Goal: Task Accomplishment & Management: Manage account settings

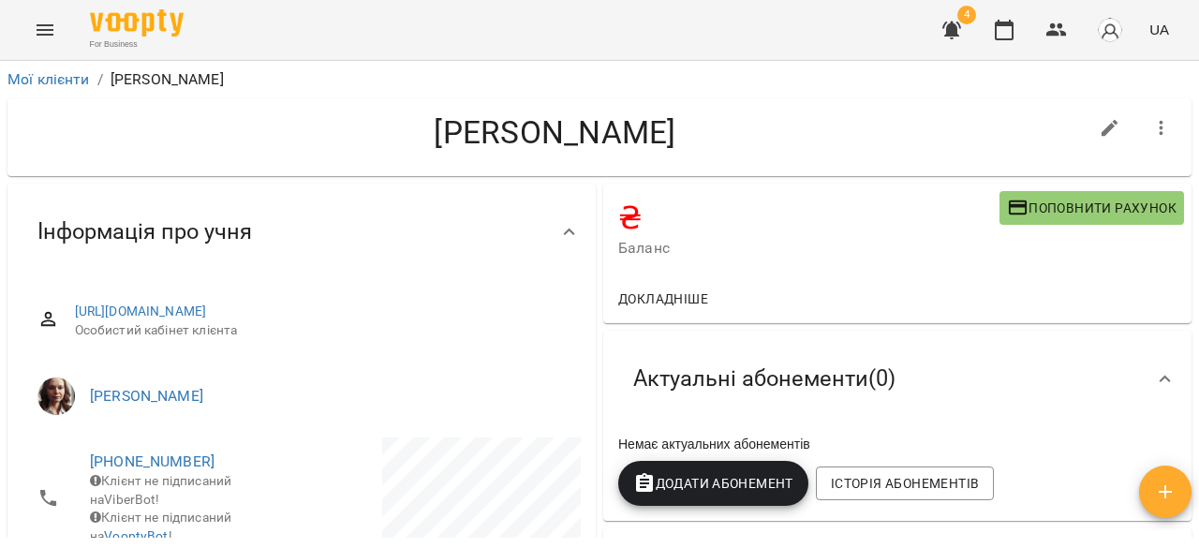
scroll to position [303, 0]
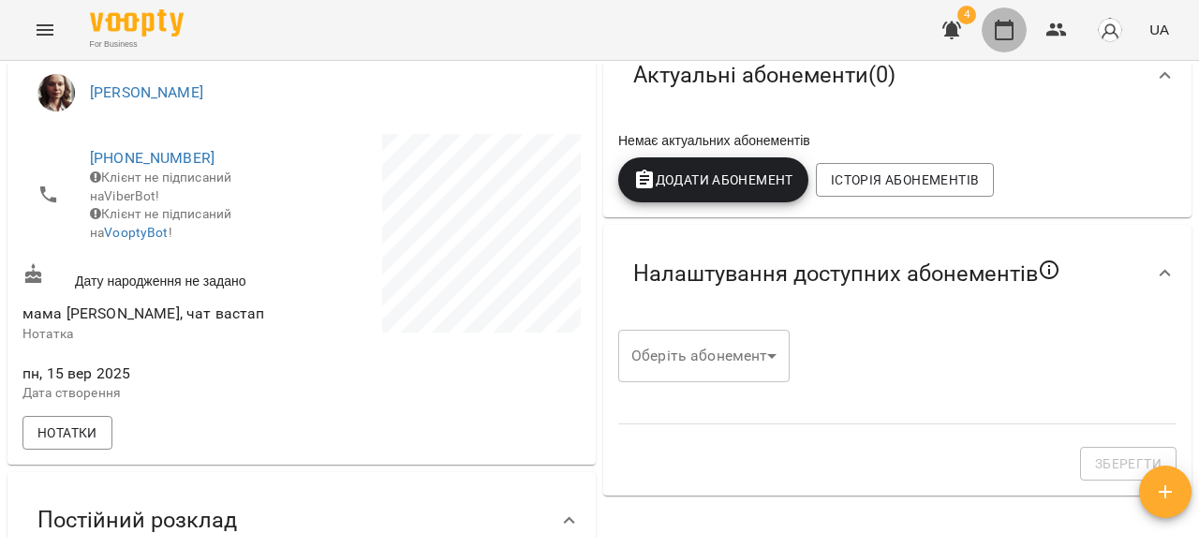
click at [1003, 37] on icon "button" at bounding box center [1004, 30] width 22 height 22
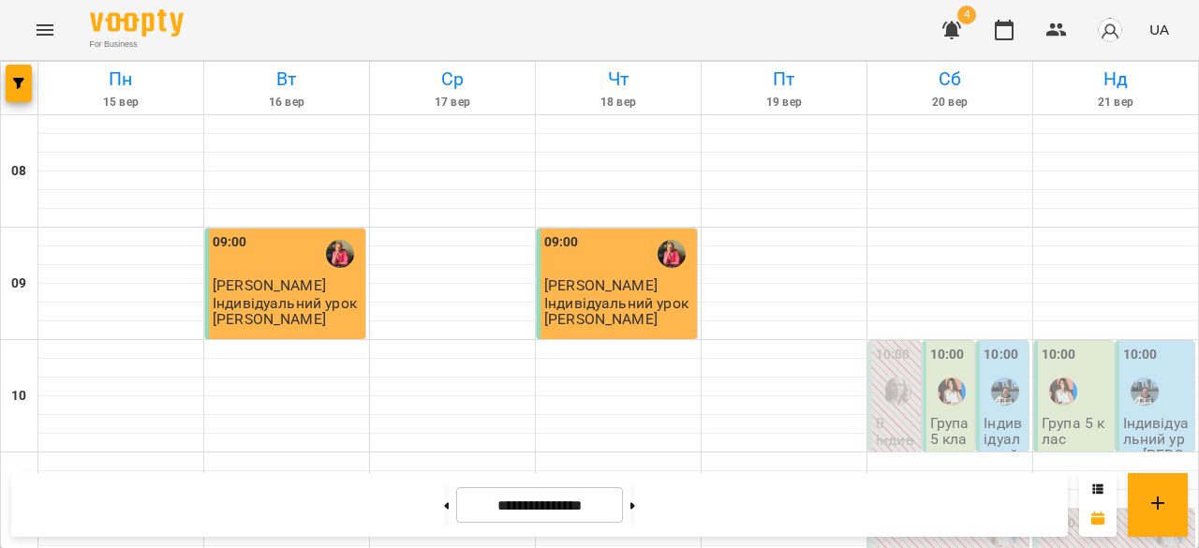
scroll to position [1150, 0]
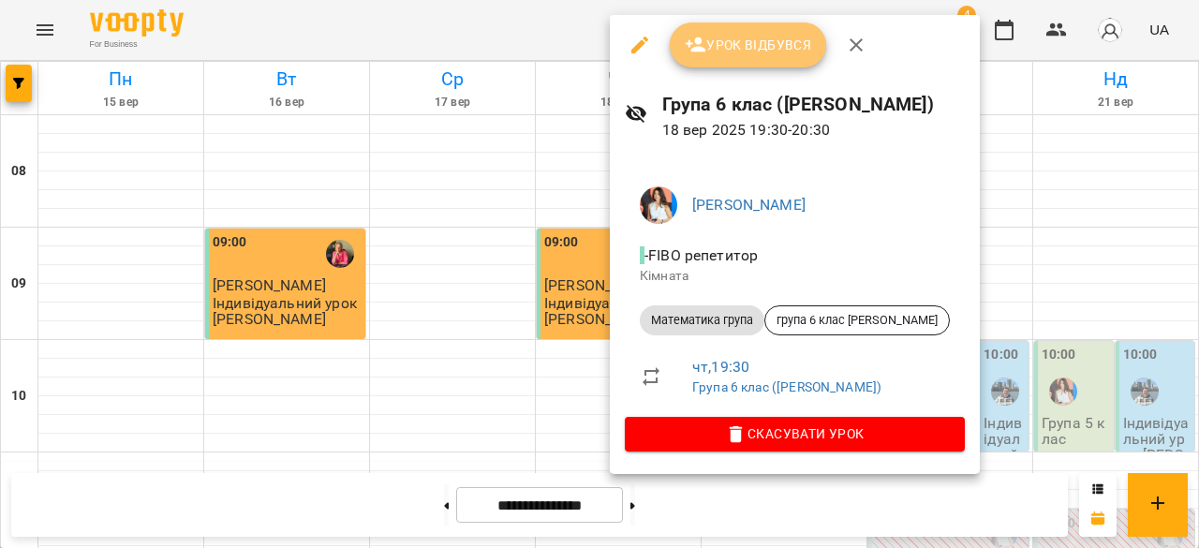
click at [744, 52] on span "Урок відбувся" at bounding box center [748, 45] width 127 height 22
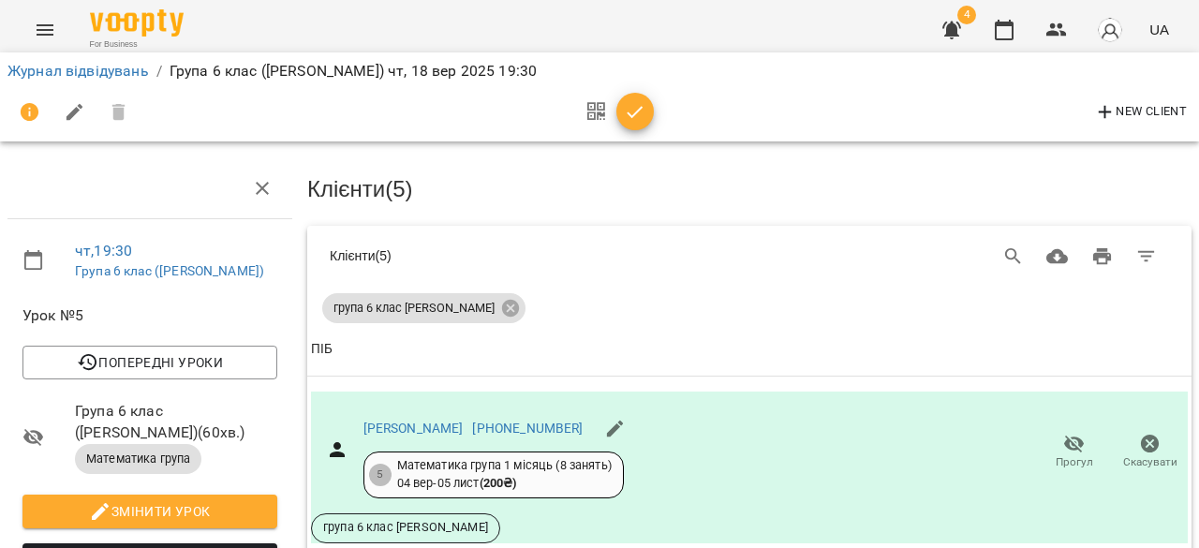
click at [631, 117] on icon "button" at bounding box center [636, 112] width 16 height 12
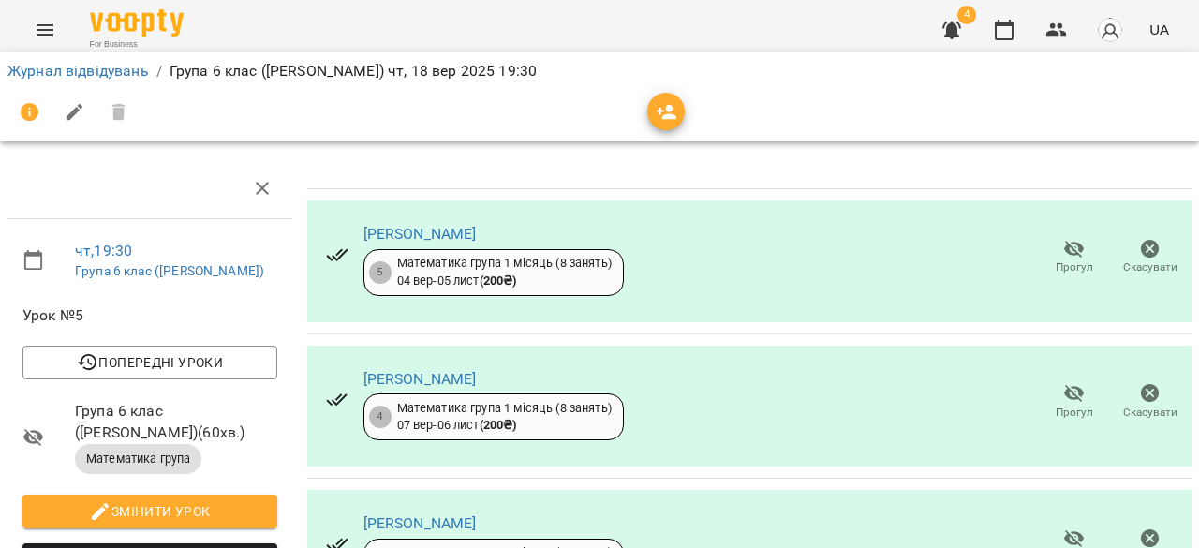
scroll to position [399, 0]
click at [90, 70] on link "Журнал відвідувань" at bounding box center [77, 71] width 141 height 18
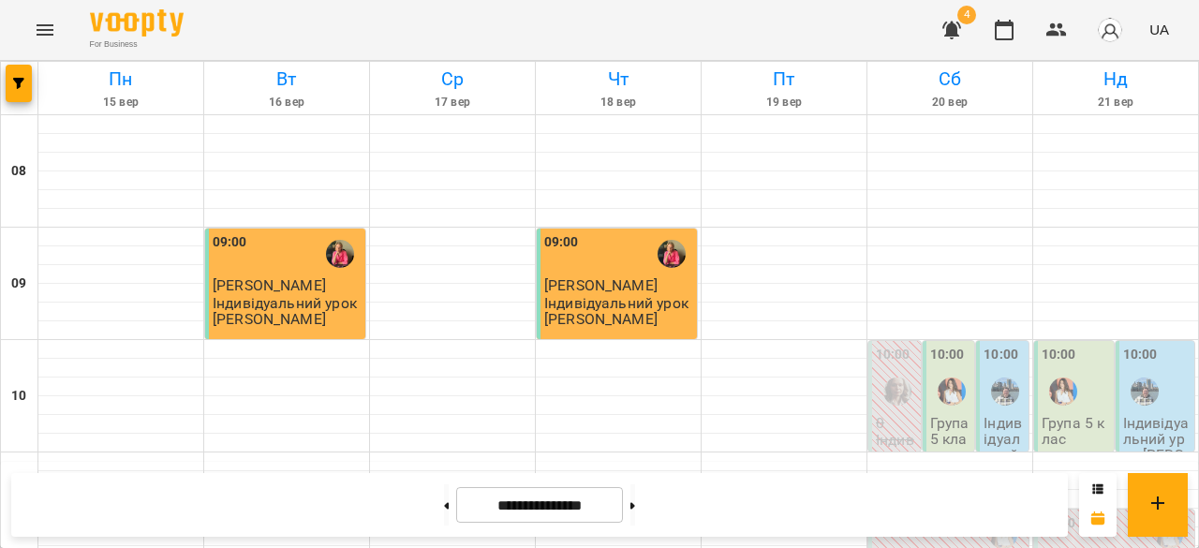
scroll to position [1204, 0]
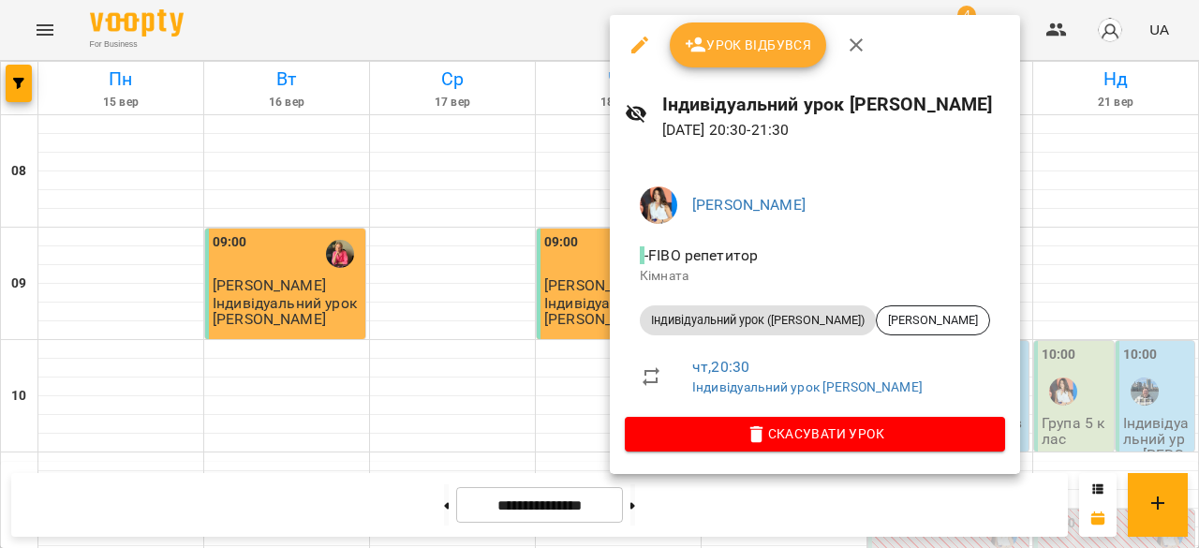
click at [773, 41] on span "Урок відбувся" at bounding box center [748, 45] width 127 height 22
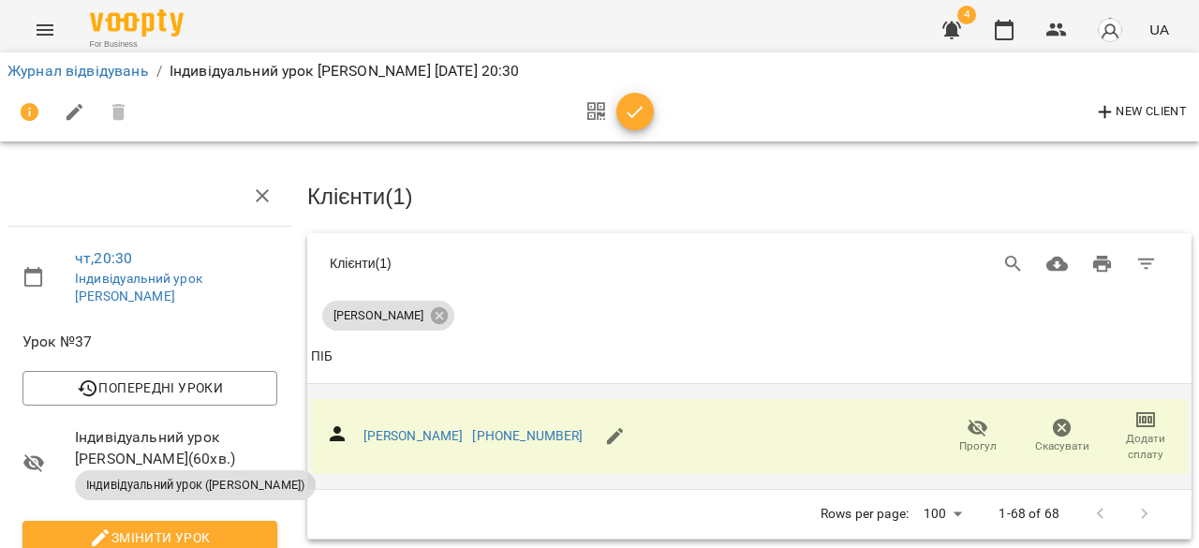
click at [1133, 436] on span "Додати сплату" at bounding box center [1146, 447] width 62 height 32
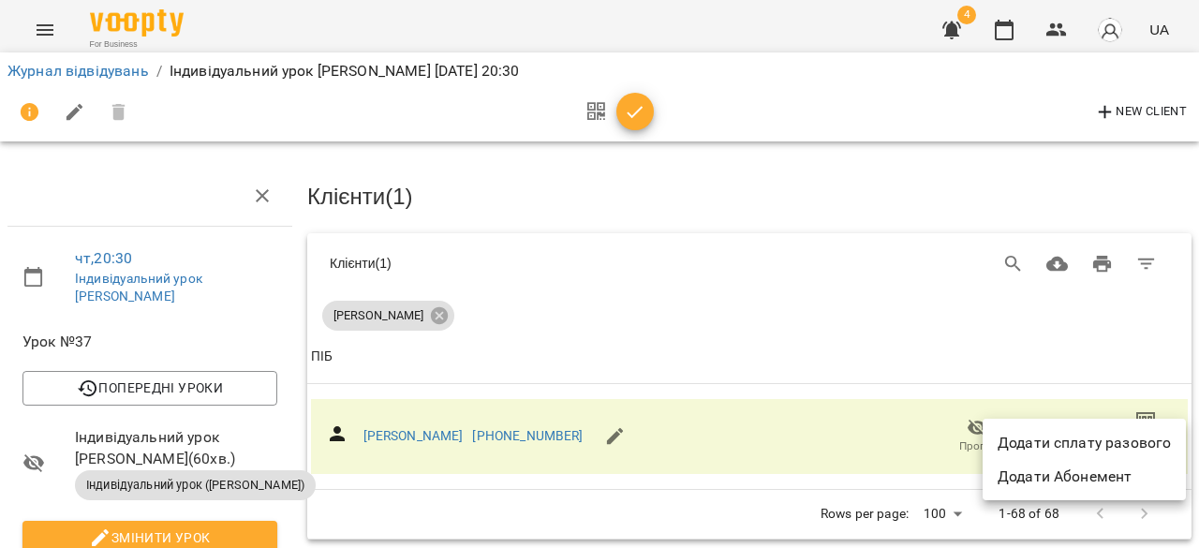
click at [1133, 437] on li "Додати сплату разового" at bounding box center [1083, 443] width 203 height 34
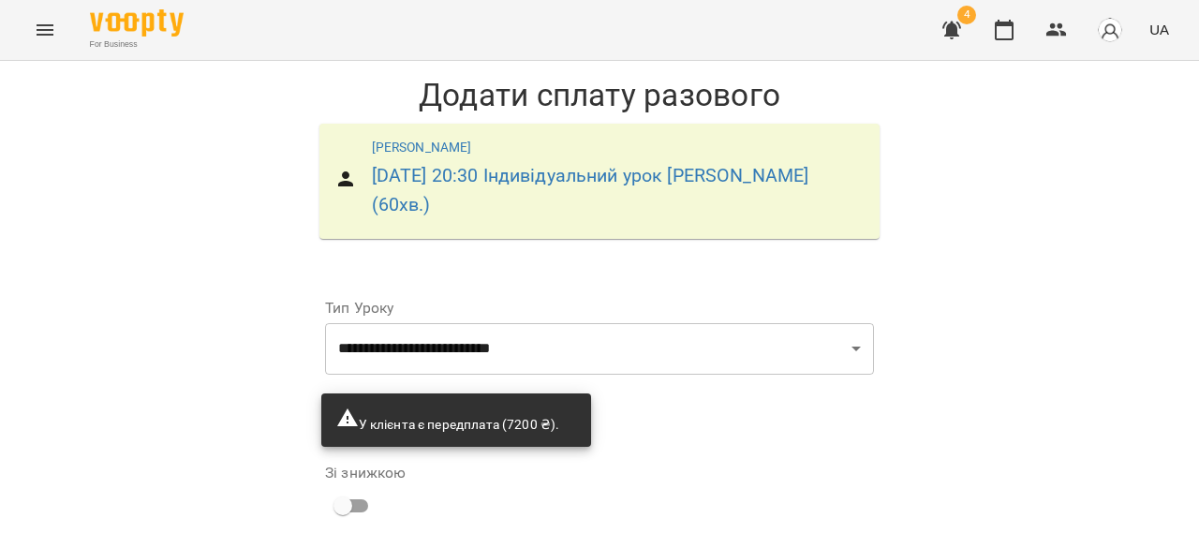
scroll to position [230, 0]
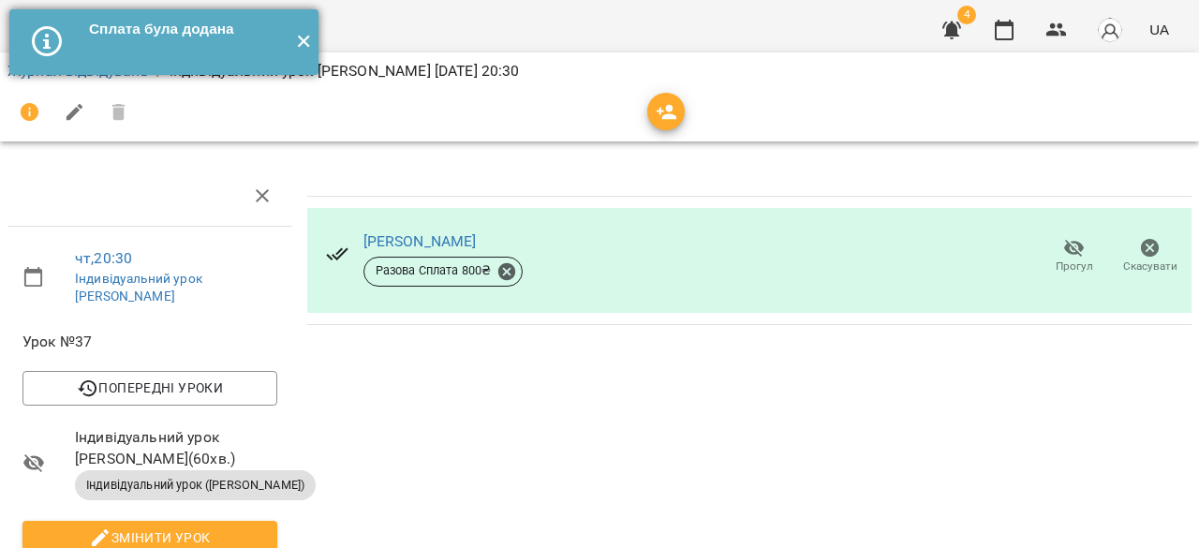
click at [303, 37] on button "✕" at bounding box center [303, 42] width 31 height 66
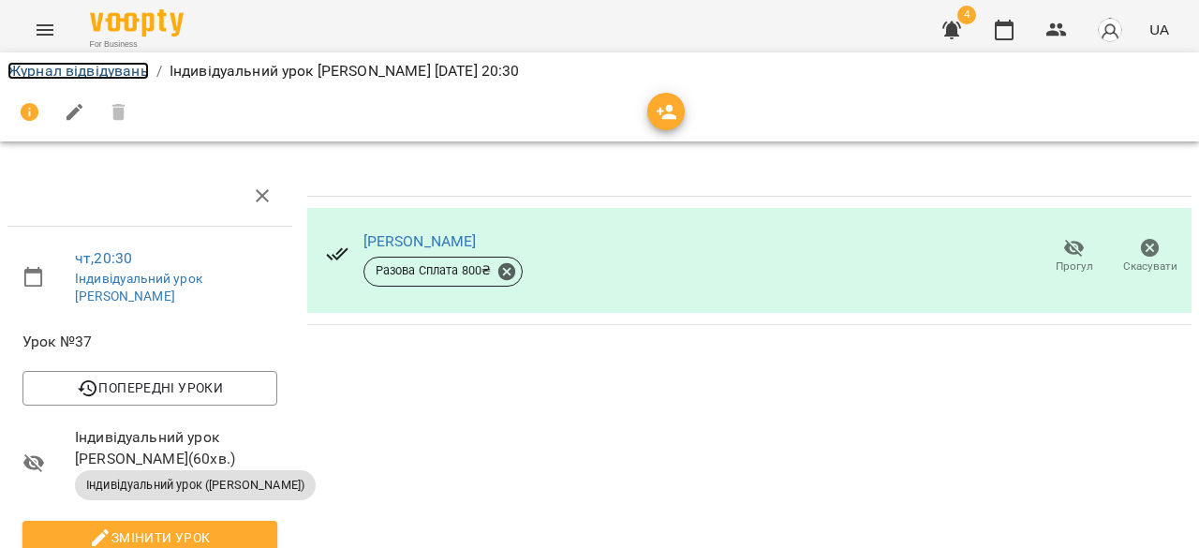
click at [87, 66] on link "Журнал відвідувань" at bounding box center [77, 71] width 141 height 18
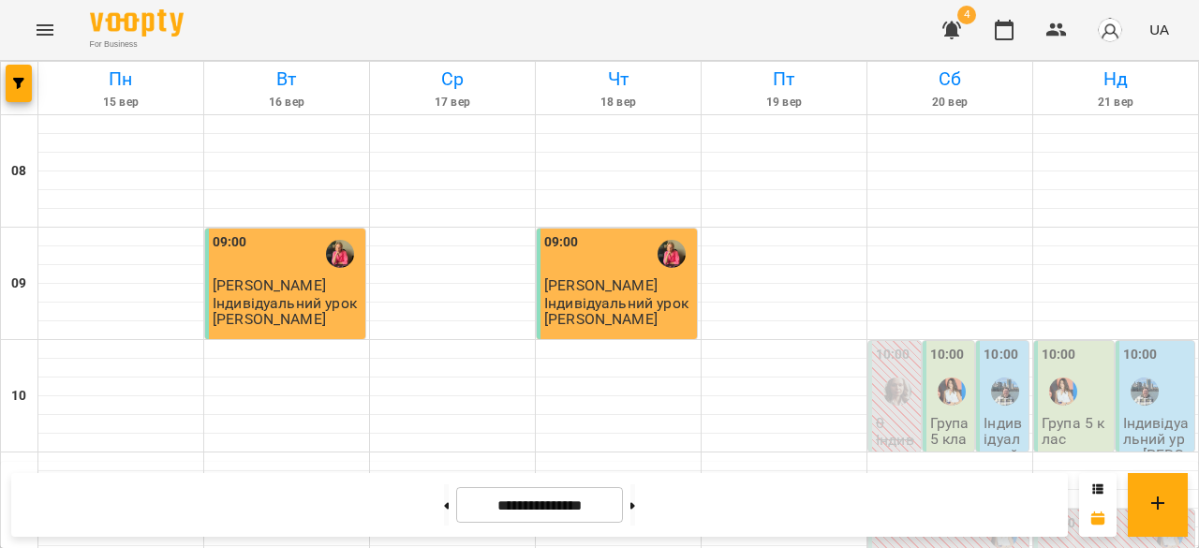
scroll to position [1094, 0]
